Goal: Transaction & Acquisition: Purchase product/service

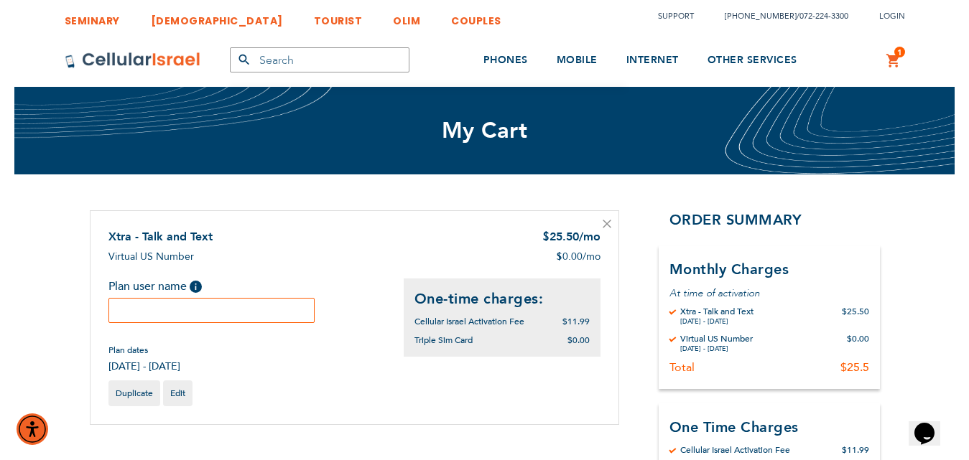
click at [266, 311] on input "text" at bounding box center [211, 310] width 207 height 25
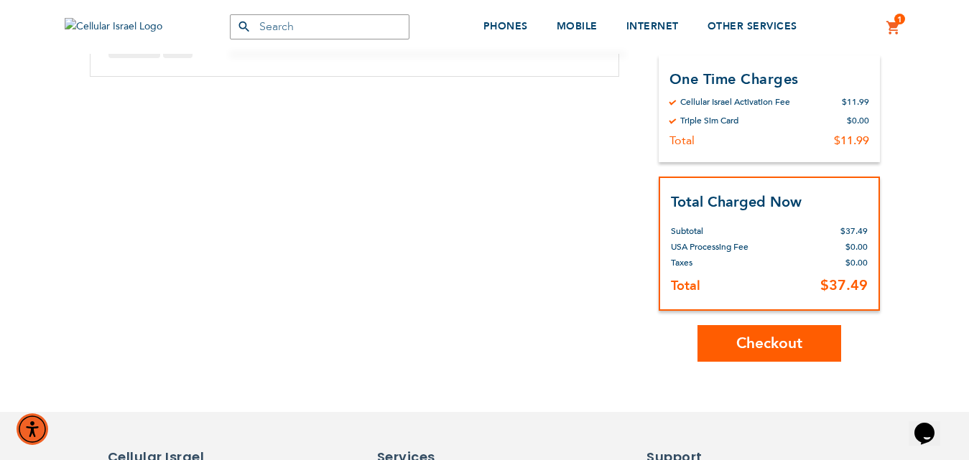
scroll to position [359, 0]
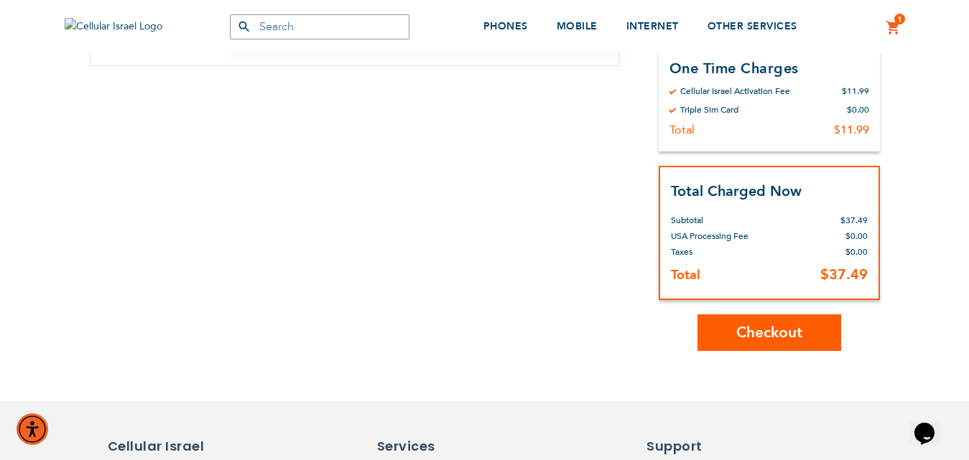
type input "test changes"
click at [747, 312] on div "Order Summary Monthly Charges At time of activation By Cellular Israel Xtra - T…" at bounding box center [769, 101] width 221 height 500
click at [740, 332] on span "Checkout" at bounding box center [769, 332] width 66 height 21
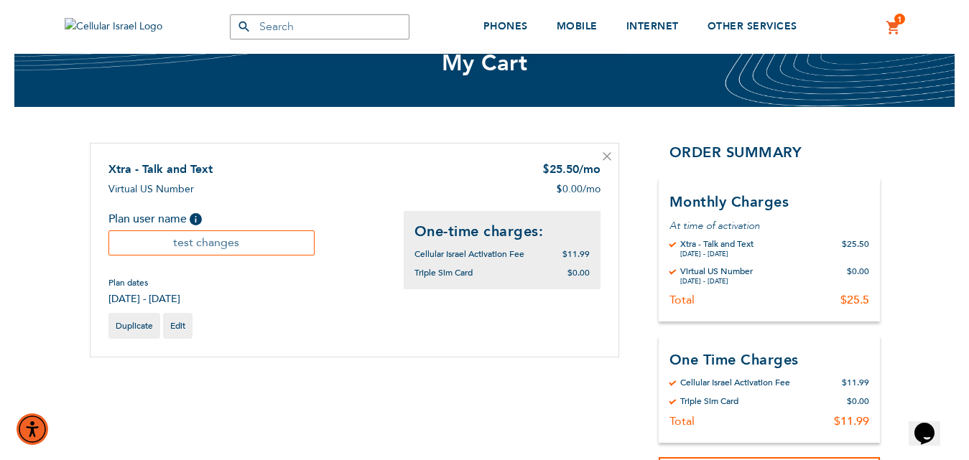
scroll to position [0, 0]
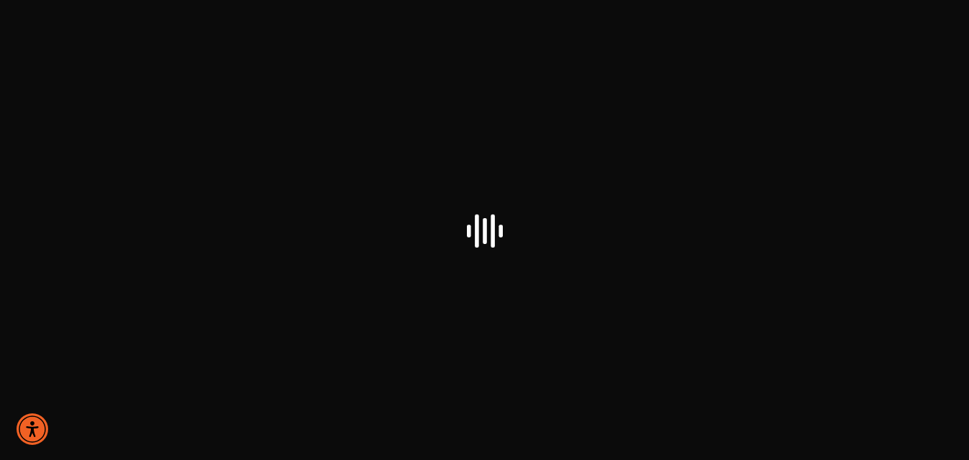
select select "US"
checkbox input "true"
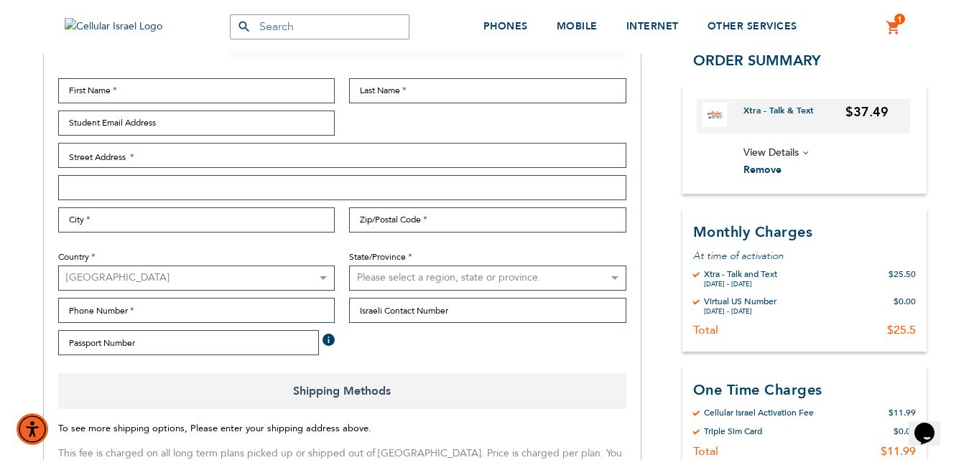
scroll to position [215, 0]
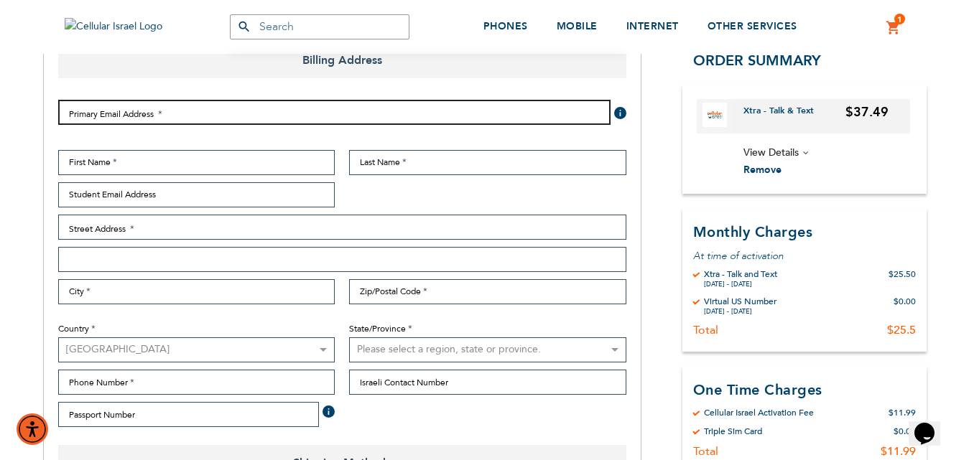
click at [182, 115] on input "Email Address" at bounding box center [334, 112] width 552 height 25
type input "chaiky@cellularisrael.com"
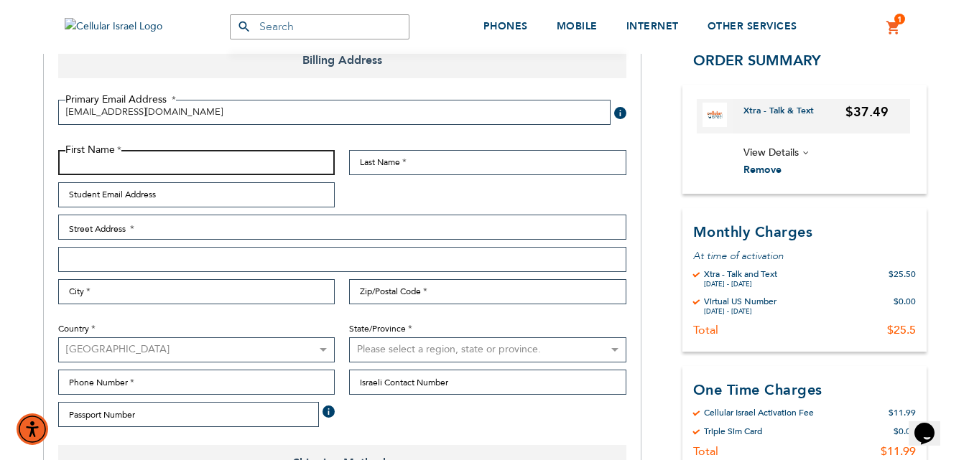
click at [167, 167] on input "First Name" at bounding box center [196, 162] width 277 height 25
type input "a"
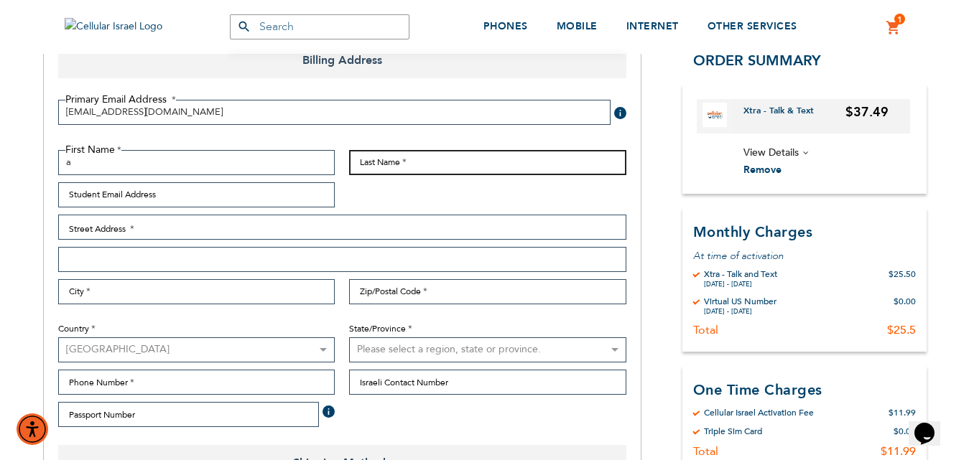
click at [378, 164] on input "Last Name" at bounding box center [487, 162] width 277 height 25
type input "a"
click at [240, 243] on div "Street Address: Line 1 Street Address: Line 2" at bounding box center [342, 243] width 568 height 57
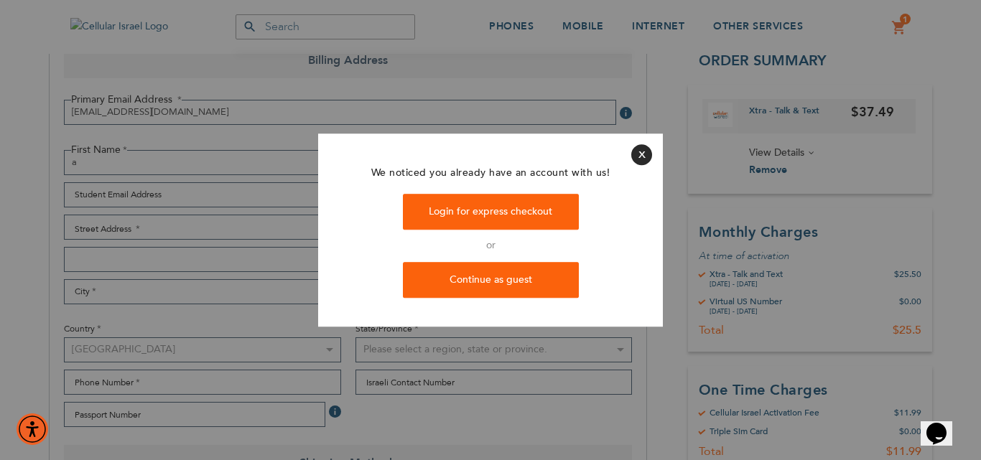
click at [243, 229] on div at bounding box center [490, 230] width 981 height 460
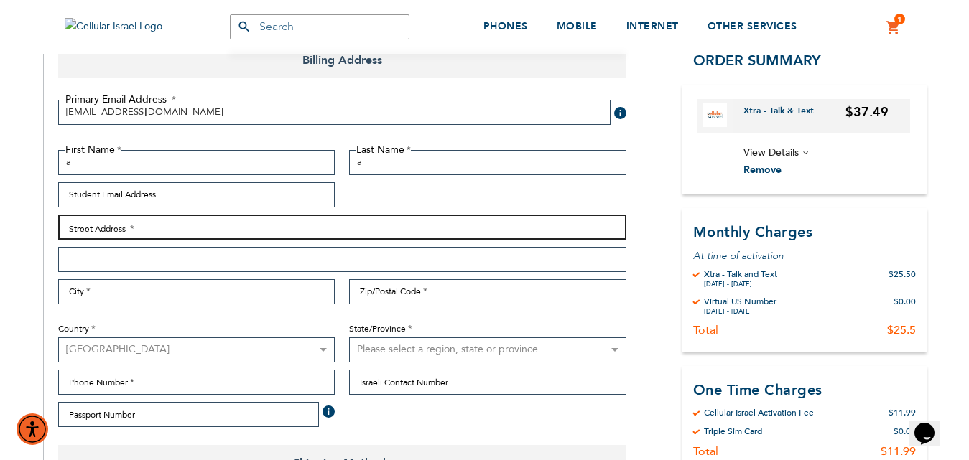
click at [243, 229] on input "Street Address: Line 1" at bounding box center [342, 227] width 568 height 25
type input "a"
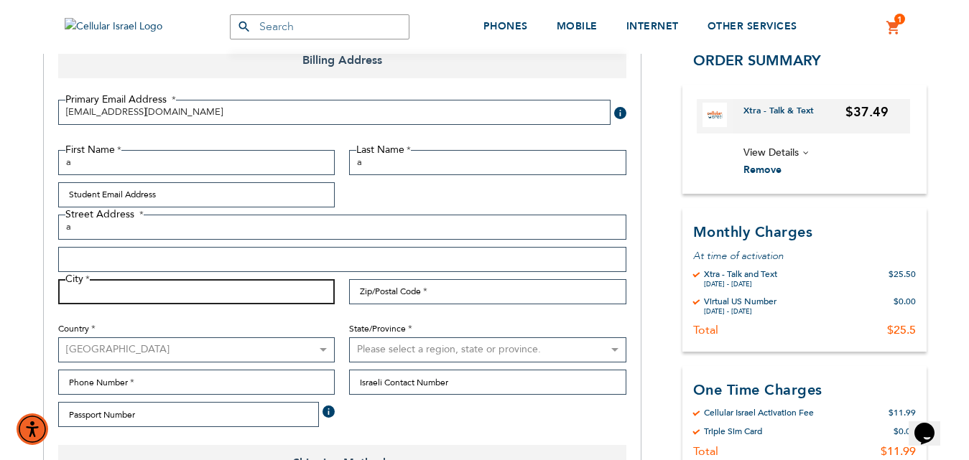
click at [218, 294] on input "City" at bounding box center [196, 291] width 277 height 25
type input "a"
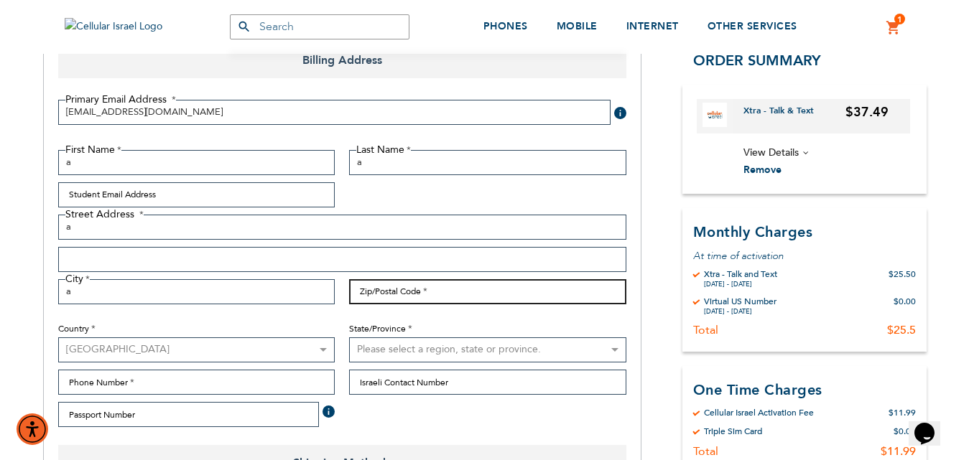
click at [413, 301] on input "Zip/Postal Code" at bounding box center [487, 291] width 277 height 25
type input "12345"
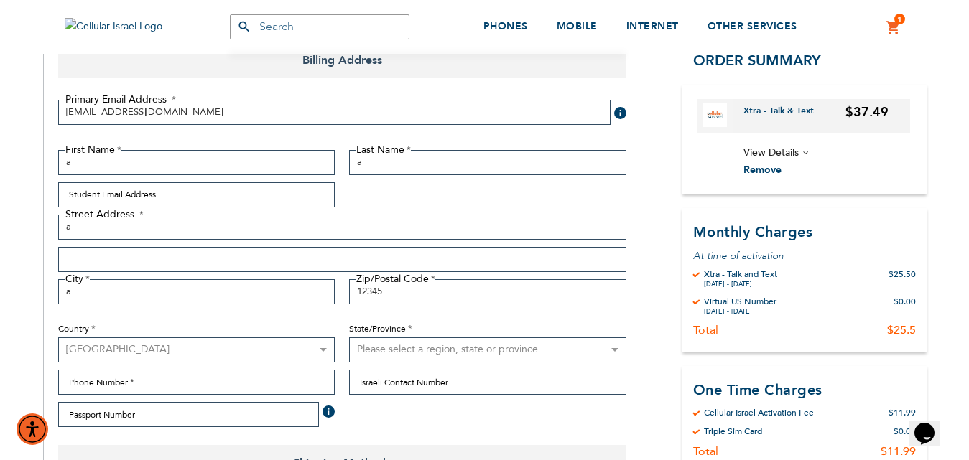
drag, startPoint x: 390, startPoint y: 356, endPoint x: 391, endPoint y: 348, distance: 8.6
click at [390, 354] on select "Please select a region, state or province. Alabama Alaska American Samoa Arizon…" at bounding box center [487, 350] width 277 height 25
select select "9"
click at [349, 338] on select "Please select a region, state or province. Alabama Alaska American Samoa Arizon…" at bounding box center [487, 350] width 277 height 25
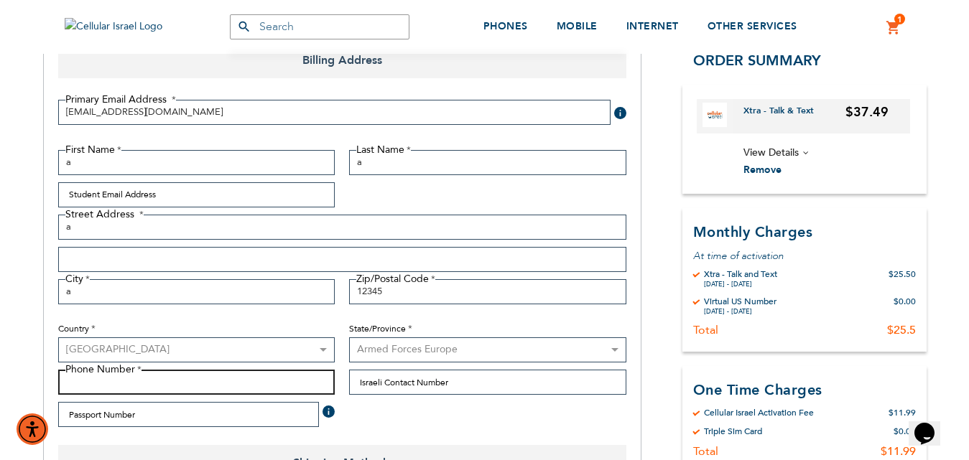
click at [233, 381] on input "Phone Number" at bounding box center [196, 382] width 277 height 25
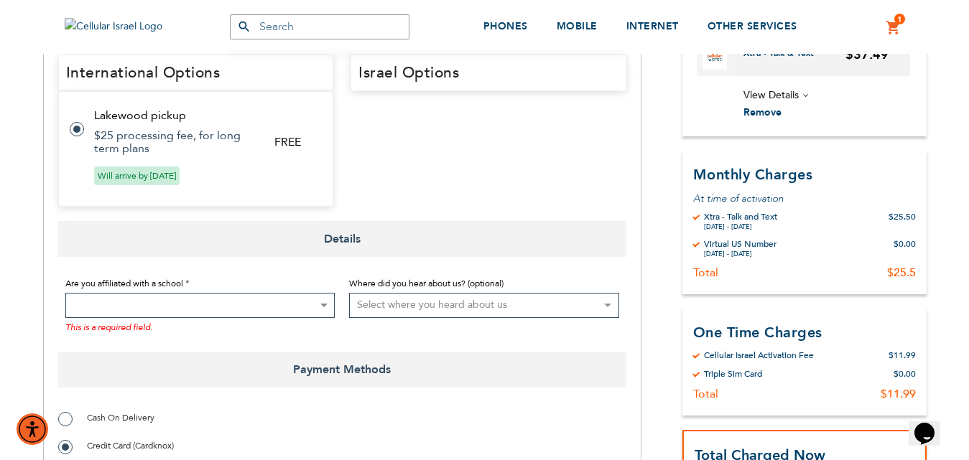
scroll to position [862, 0]
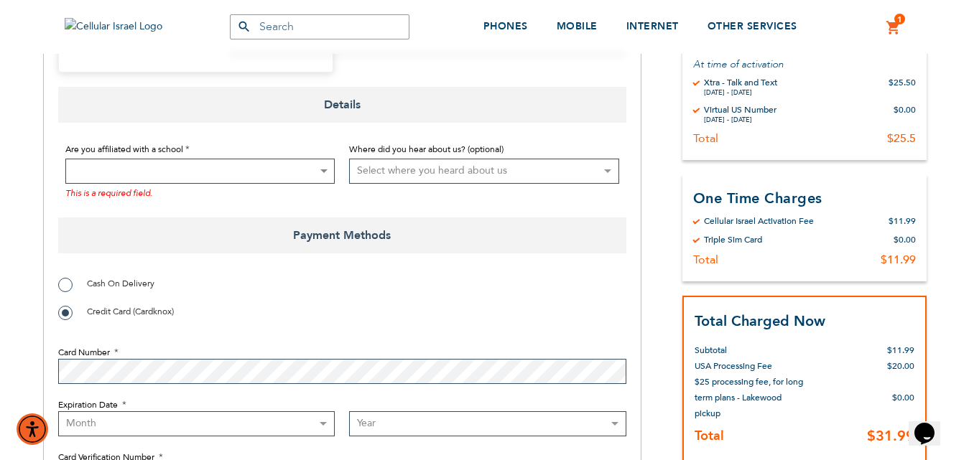
type input "a"
drag, startPoint x: 162, startPoint y: 169, endPoint x: 157, endPoint y: 182, distance: 13.6
click at [162, 170] on span at bounding box center [200, 171] width 270 height 25
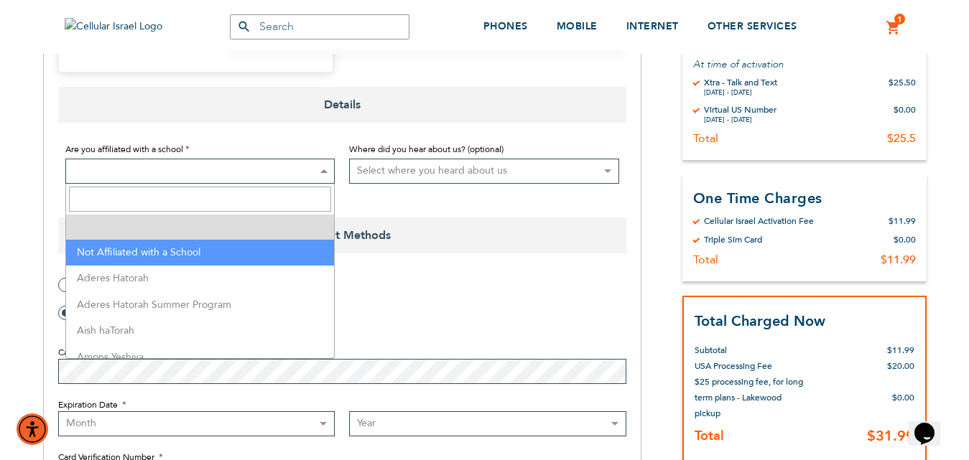
select select "199"
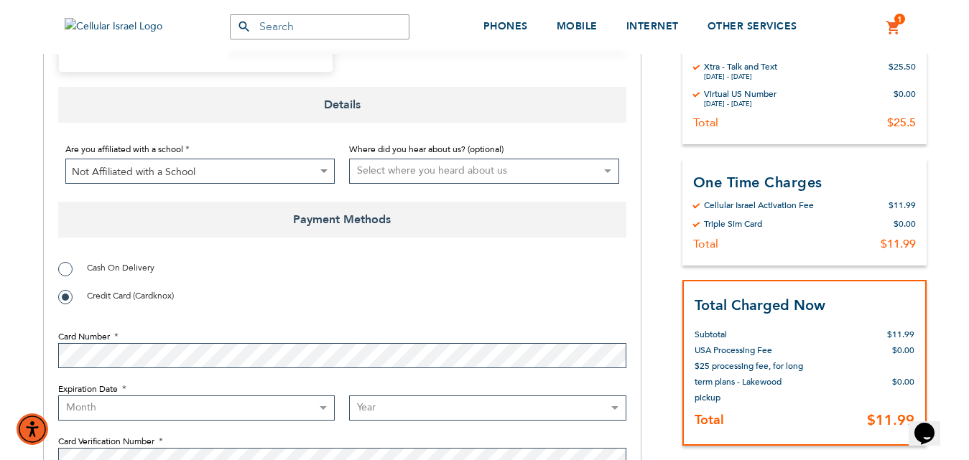
click at [127, 401] on select "Month 01 - January 02 - February 03 - March 04 - April 05 - May 06 - June 07 - …" at bounding box center [196, 408] width 277 height 25
select select "7"
click at [58, 396] on select "Month 01 - January 02 - February 03 - March 04 - April 05 - May 06 - June 07 - …" at bounding box center [196, 408] width 277 height 25
click at [380, 400] on select "Year 2025 2026 2027 2028 2029 2030 2031 2032 2033 2034 2035 2036 2037 2038 2039…" at bounding box center [487, 408] width 277 height 25
select select "2027"
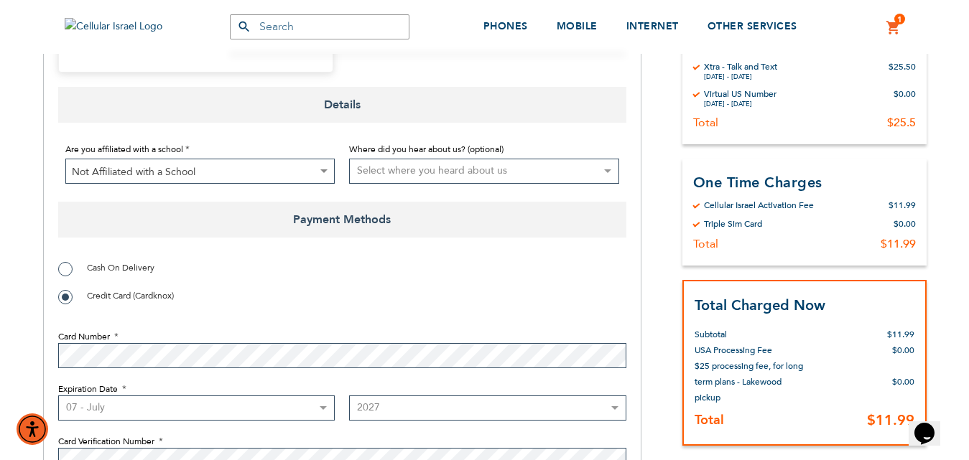
click at [349, 396] on select "Year 2025 2026 2027 2028 2029 2030 2031 2032 2033 2034 2035 2036 2037 2038 2039…" at bounding box center [487, 408] width 277 height 25
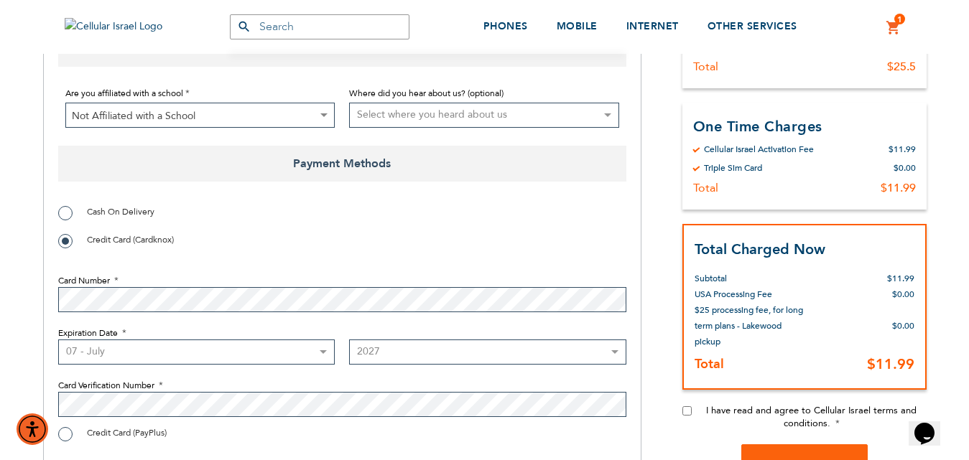
scroll to position [1006, 0]
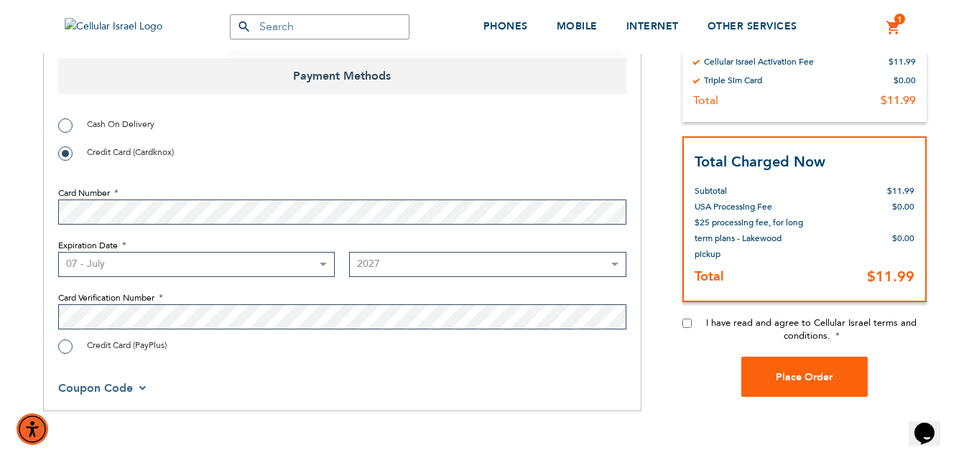
click at [684, 320] on input "I have read and agree to Cellular Israel terms and conditions." at bounding box center [686, 323] width 9 height 9
checkbox input "true"
click at [830, 382] on span "Place Order" at bounding box center [804, 378] width 57 height 14
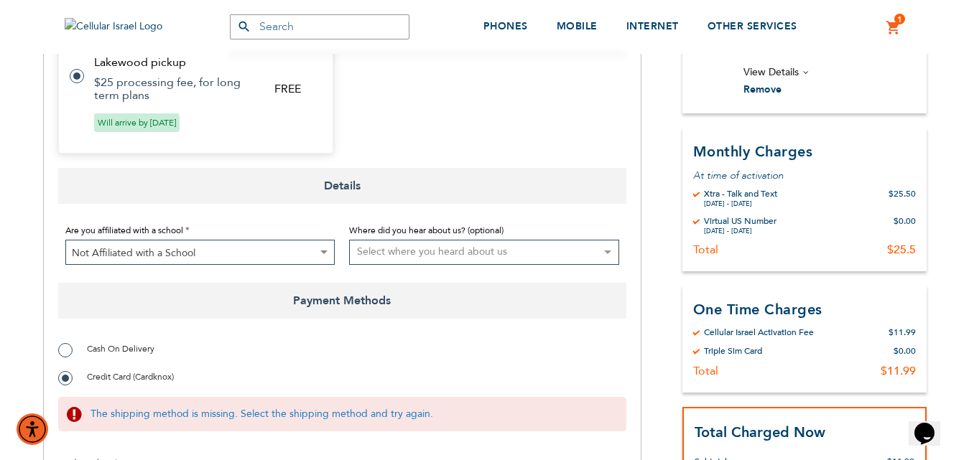
scroll to position [637, 0]
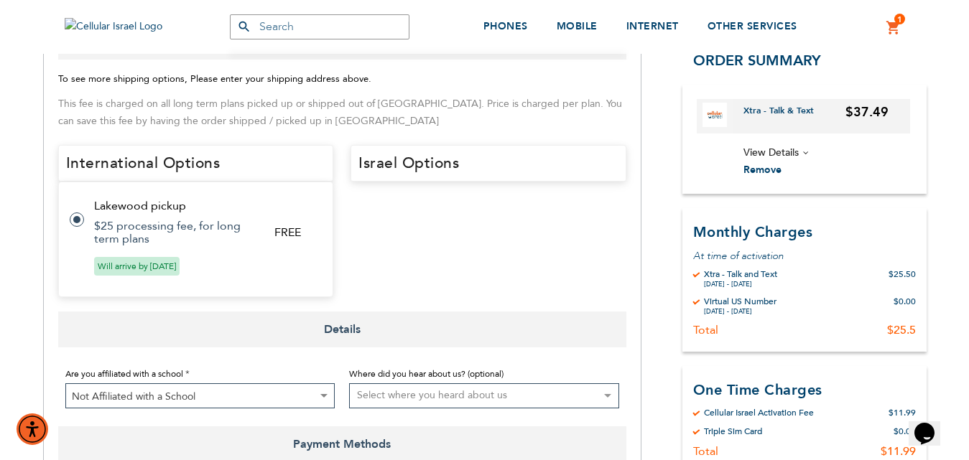
click at [271, 239] on tr "Lakewood pickup FREE $25 processing fee, for long term plans Will arrive by Sep…" at bounding box center [196, 240] width 276 height 116
click at [456, 174] on h4 "Israel Options" at bounding box center [488, 163] width 276 height 37
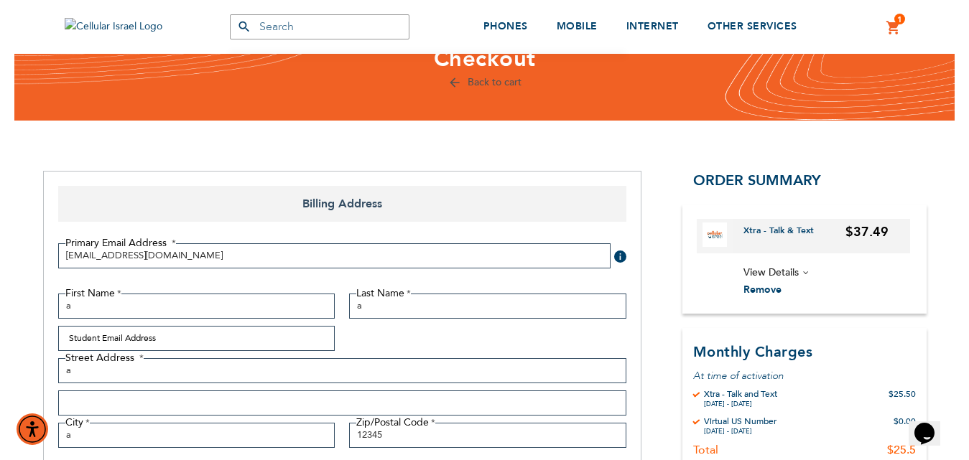
scroll to position [0, 0]
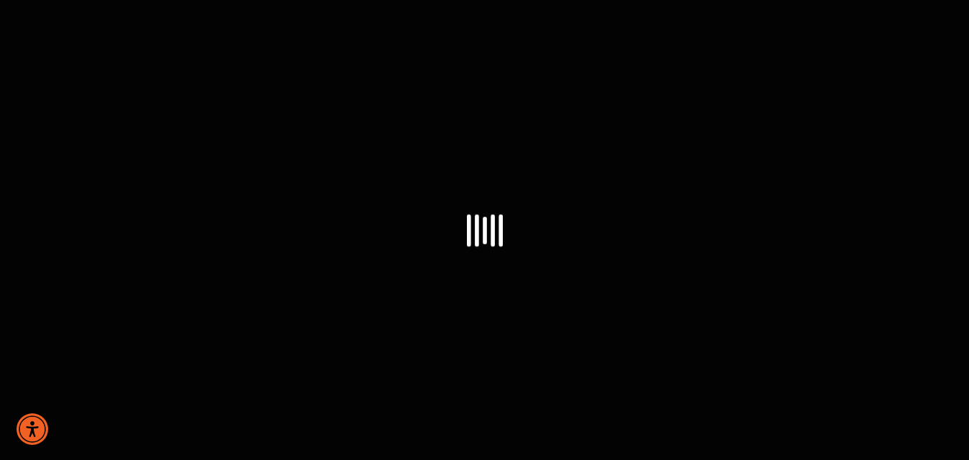
select select "US"
select select "9"
select select "US"
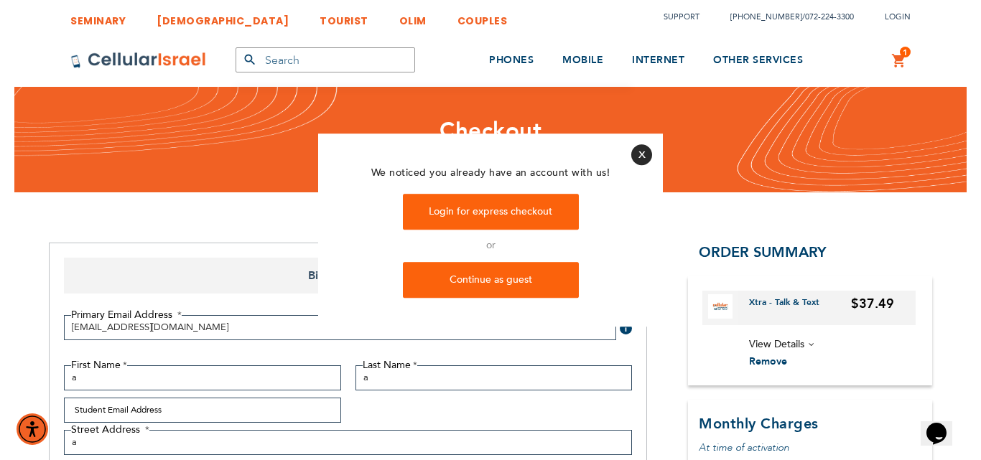
click at [646, 156] on button "Close" at bounding box center [641, 154] width 21 height 21
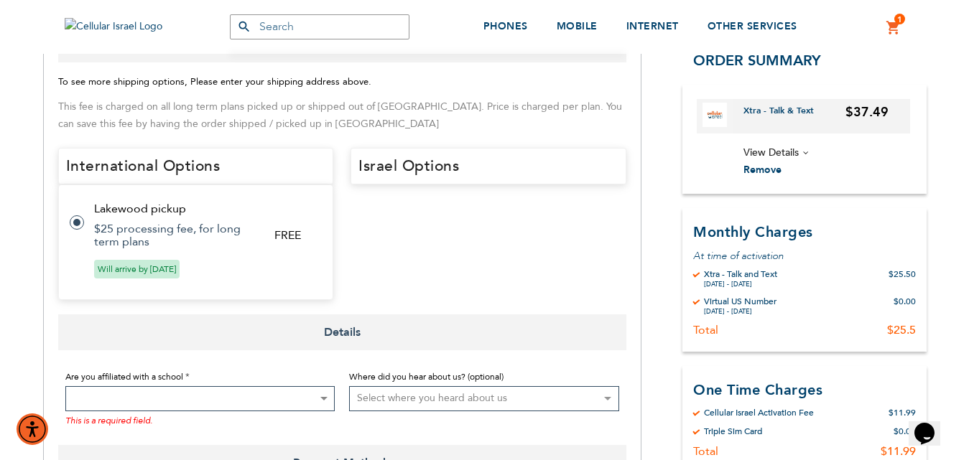
scroll to position [646, 0]
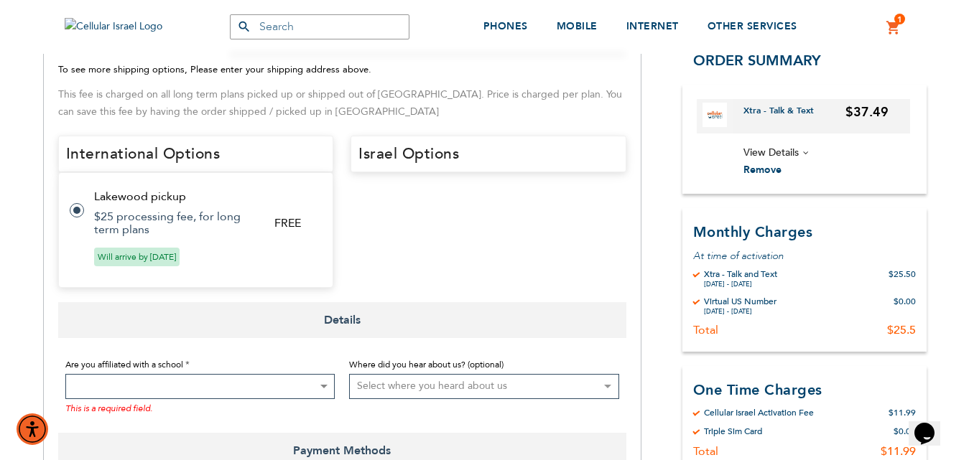
click at [177, 378] on span at bounding box center [200, 386] width 270 height 25
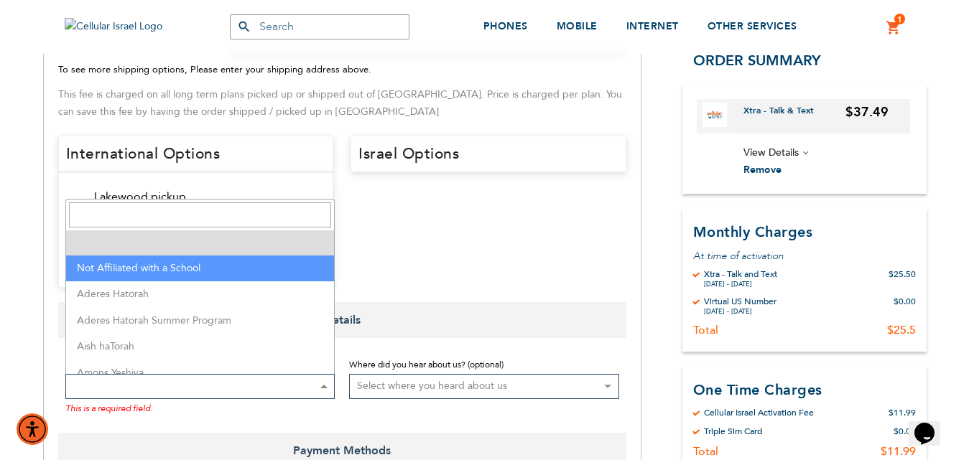
select select "199"
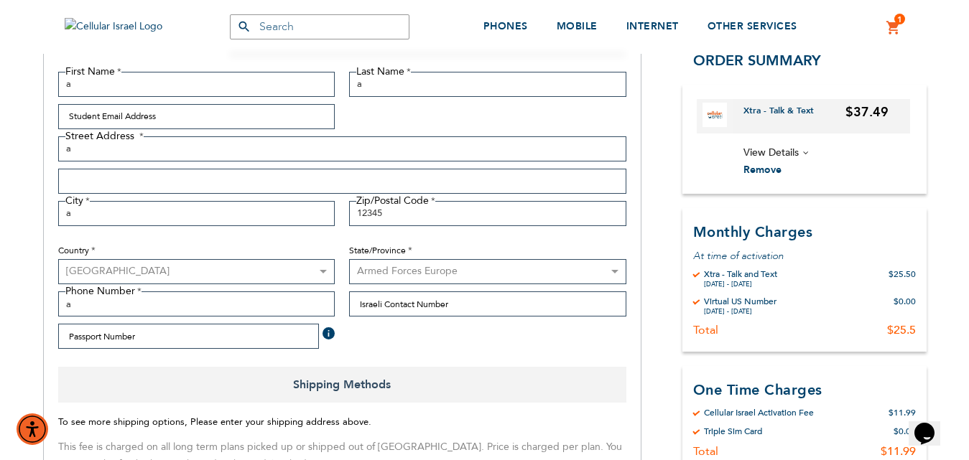
scroll to position [287, 0]
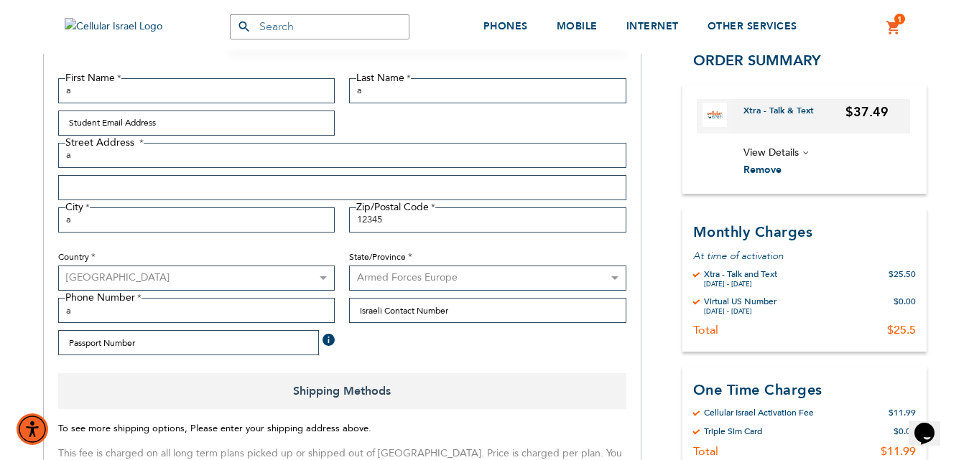
click at [906, 42] on div "1 1 items My Cart Mini Cart Options Details Xtra - Talk and Text $ 25.50 Monthl…" at bounding box center [893, 27] width 45 height 52
click at [891, 19] on div "1 1 items My Cart Mini Cart Options Details Xtra - Talk and Text $ 25.50 Monthl…" at bounding box center [893, 27] width 45 height 52
click at [896, 34] on link "1 1 items My Cart" at bounding box center [894, 27] width 16 height 17
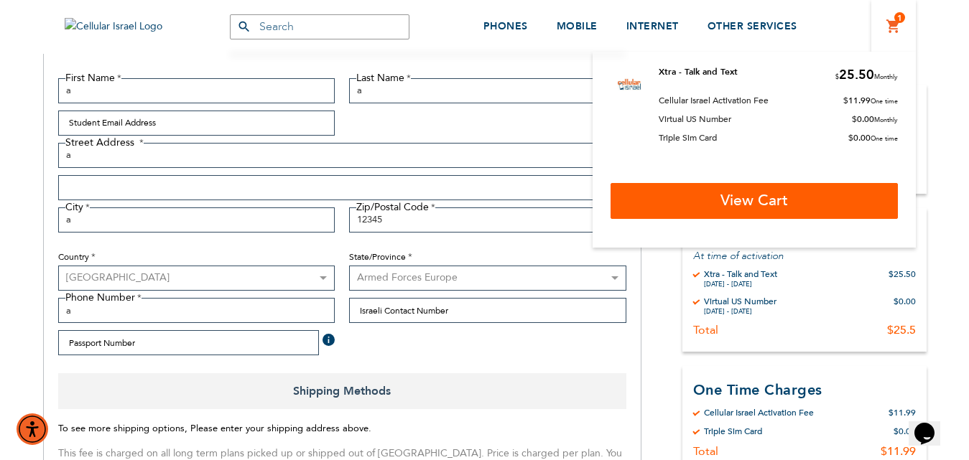
click at [758, 188] on link "View Cart" at bounding box center [753, 201] width 287 height 36
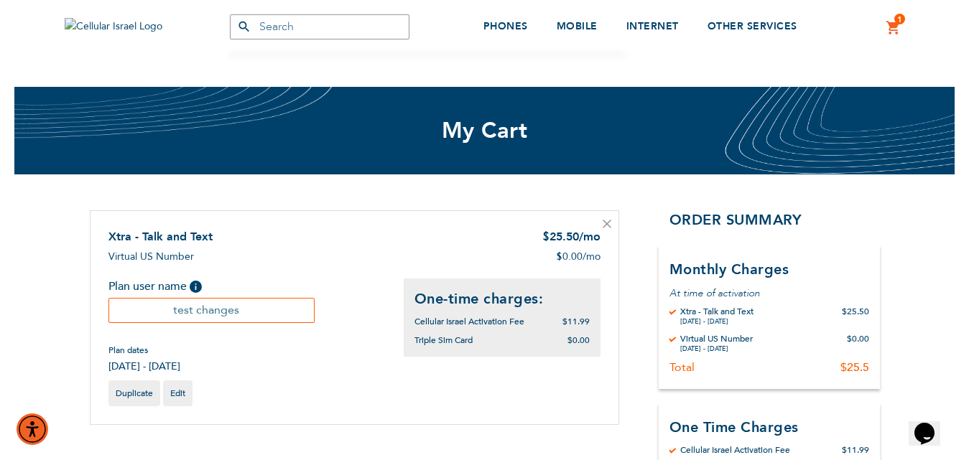
scroll to position [287, 0]
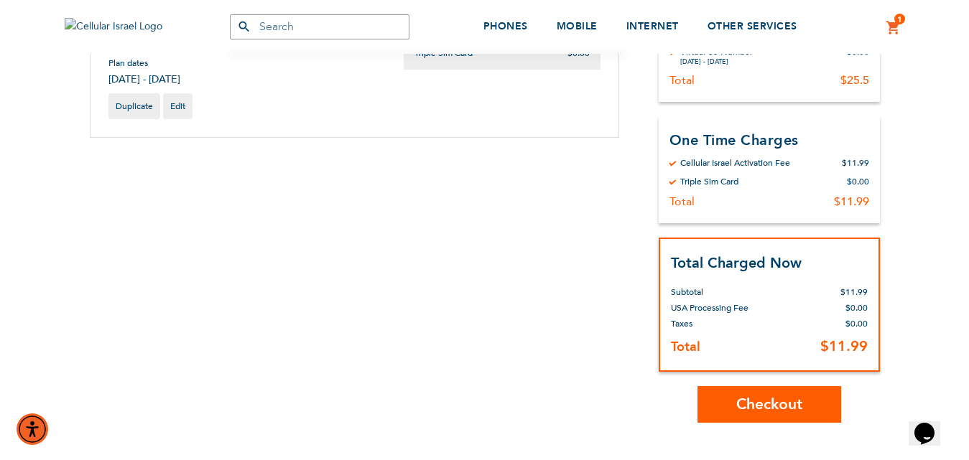
click at [757, 401] on span "Checkout" at bounding box center [769, 404] width 66 height 21
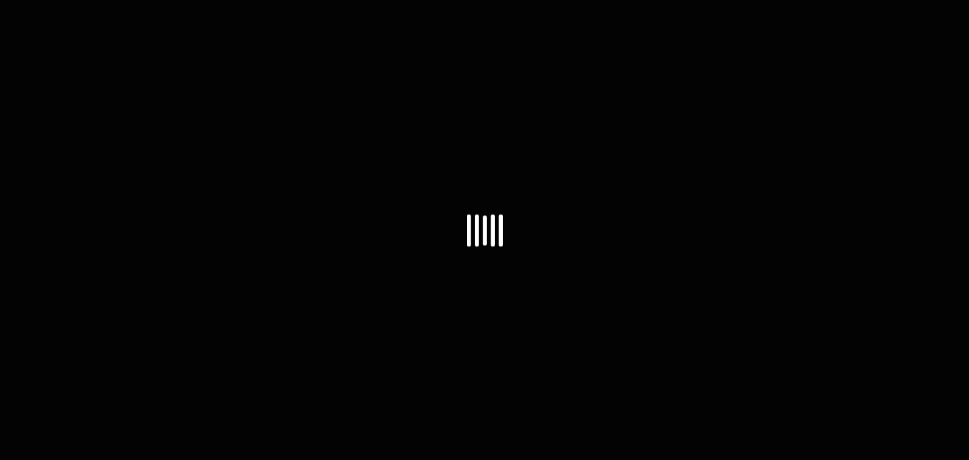
select select "US"
select select "9"
select select "US"
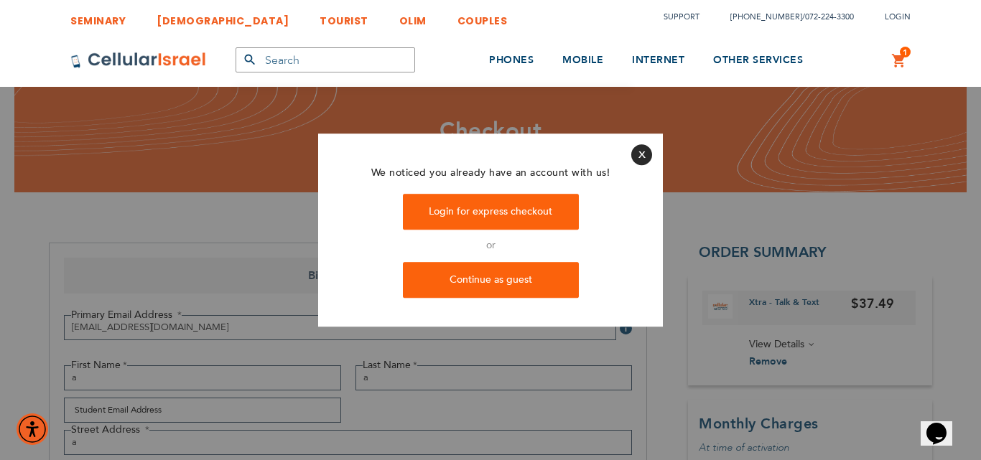
click at [630, 157] on div "We noticed you already have an account with us! Login for express checkout or C…" at bounding box center [490, 241] width 345 height 172
click at [642, 155] on button "Close" at bounding box center [641, 154] width 21 height 21
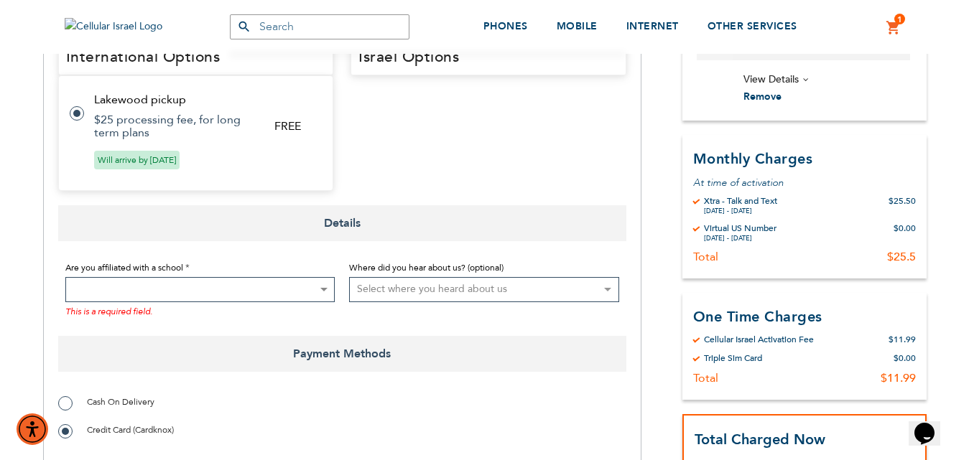
scroll to position [718, 0]
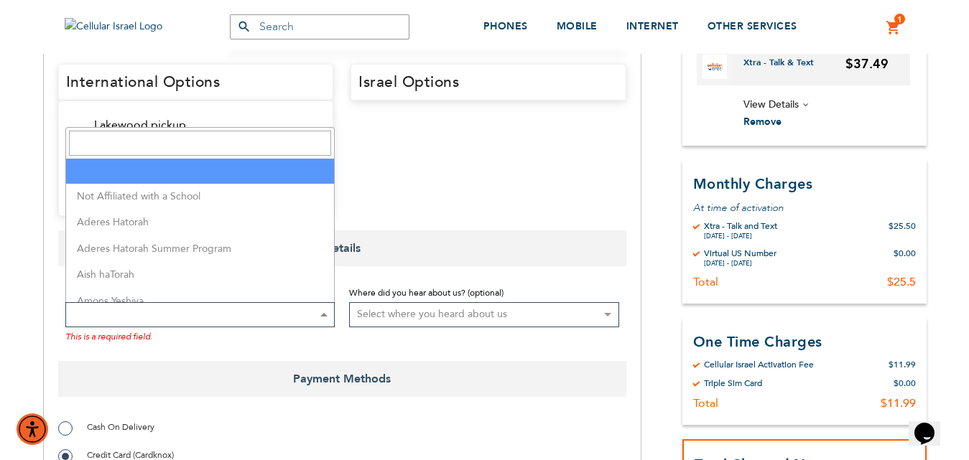
click at [267, 315] on span at bounding box center [200, 314] width 270 height 25
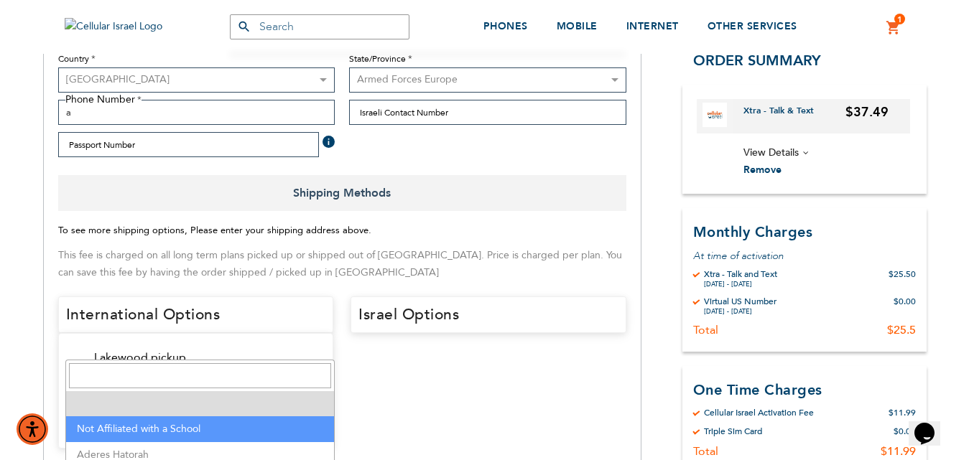
scroll to position [431, 0]
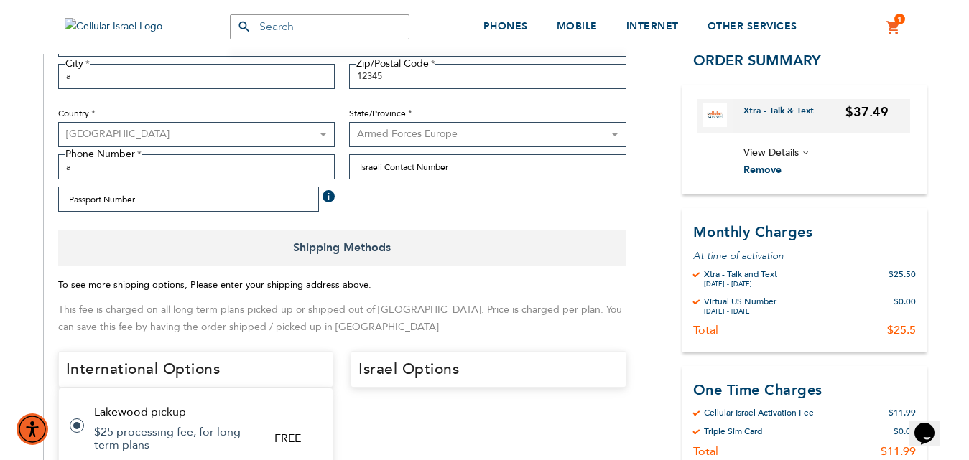
click at [896, 30] on link "1 1 items My Cart" at bounding box center [894, 27] width 16 height 17
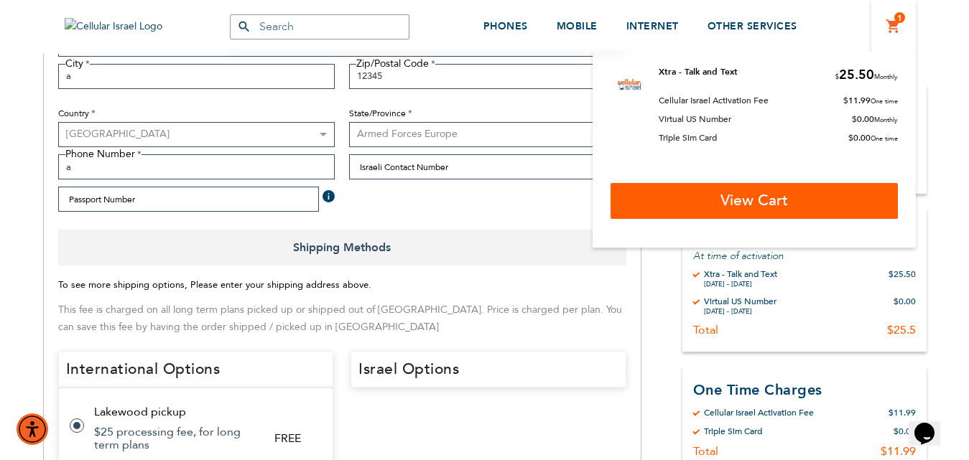
click at [753, 211] on link "View Cart" at bounding box center [753, 201] width 287 height 36
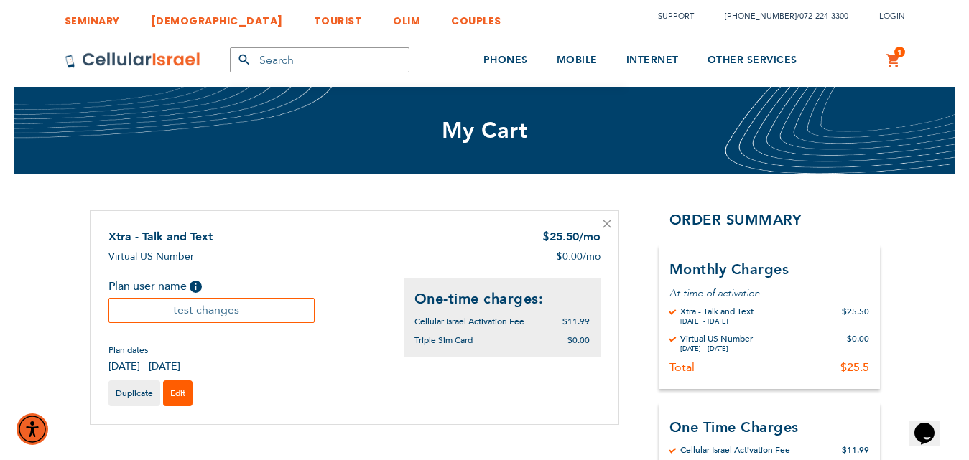
click at [180, 394] on span "Edit" at bounding box center [177, 393] width 15 height 11
